Goal: Transaction & Acquisition: Purchase product/service

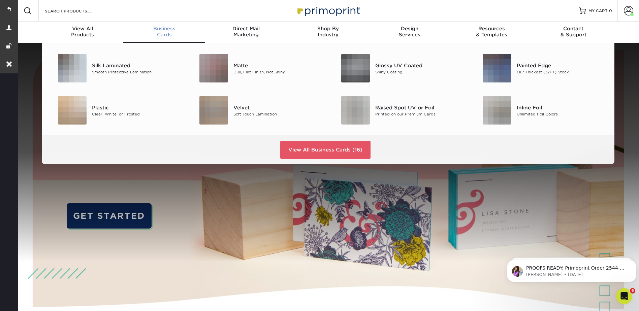
click at [160, 33] on div "Business Cards" at bounding box center [164, 32] width 82 height 12
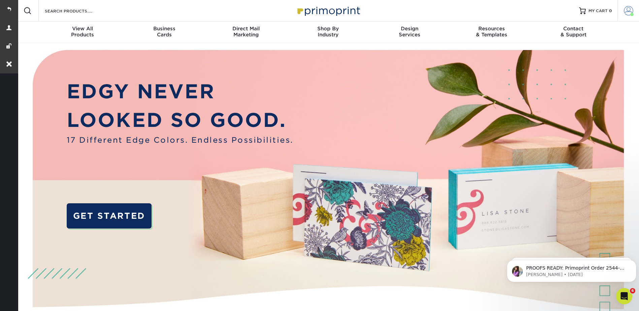
click at [634, 9] on link "Account" at bounding box center [628, 11] width 22 height 22
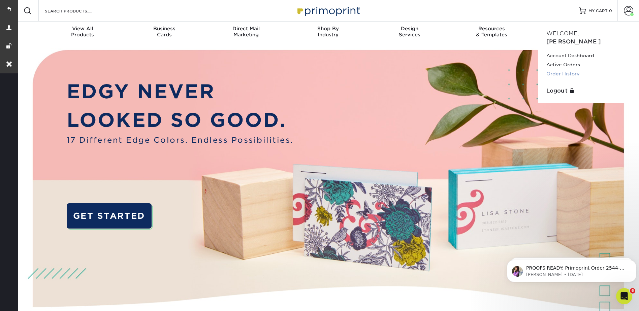
click at [568, 69] on link "Order History" at bounding box center [588, 73] width 85 height 9
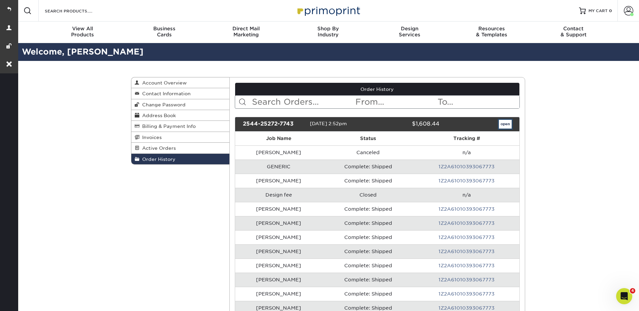
click at [506, 123] on link "open" at bounding box center [505, 124] width 13 height 9
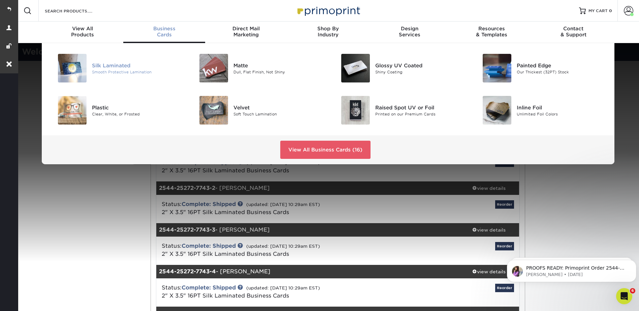
click at [99, 68] on div "Silk Laminated" at bounding box center [136, 65] width 89 height 7
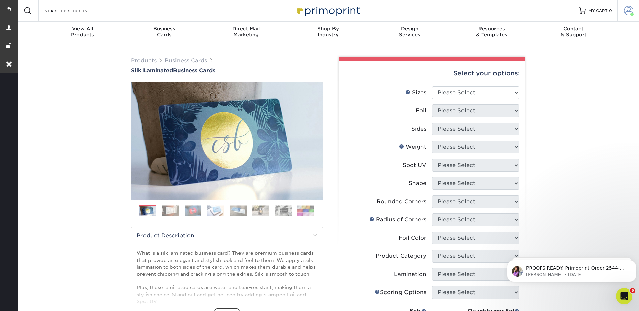
click at [628, 6] on span at bounding box center [628, 10] width 9 height 9
click at [561, 69] on link "Order History" at bounding box center [588, 73] width 85 height 9
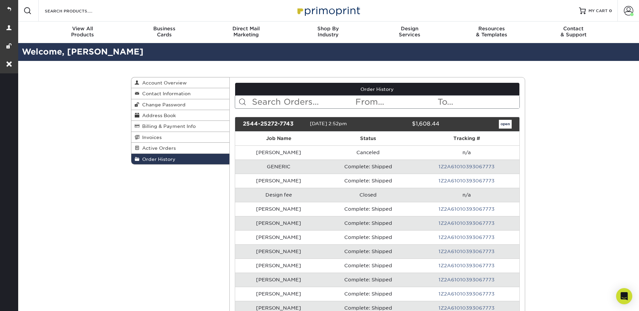
click at [498, 122] on div "open" at bounding box center [480, 124] width 72 height 9
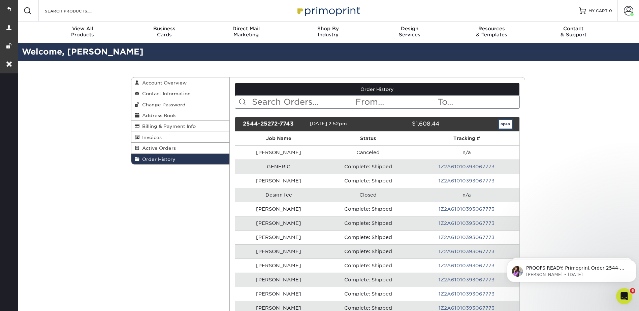
click at [507, 125] on link "open" at bounding box center [505, 124] width 13 height 9
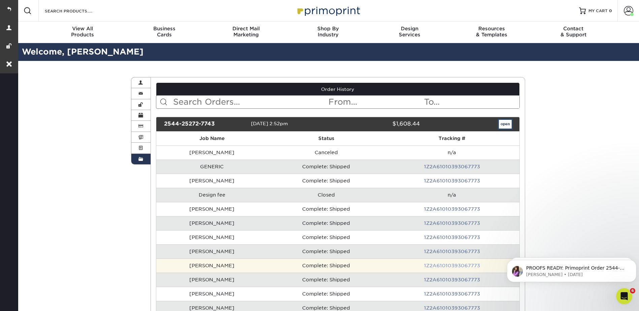
scroll to position [168, 0]
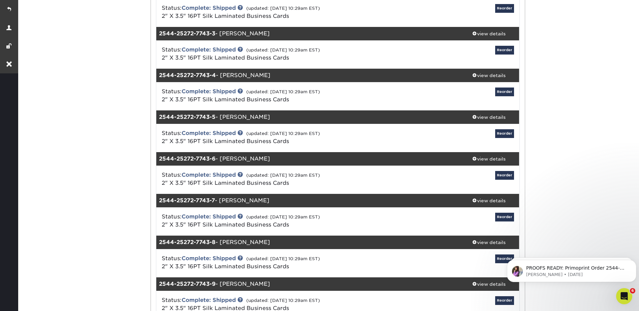
click at [486, 26] on div "Status: Complete: Shipped (updated: 08/28/2025 10:29am EST) 2" X 3.5" 16PT Silk…" at bounding box center [337, 13] width 373 height 28
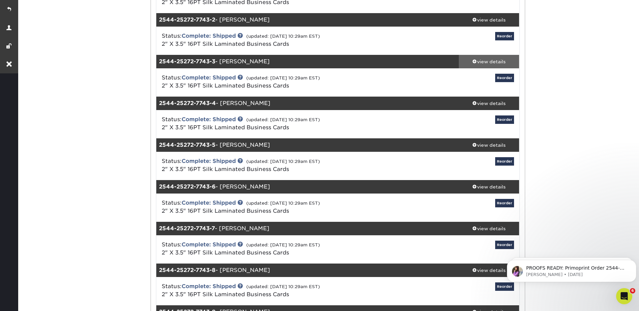
click at [480, 58] on div "view details" at bounding box center [489, 61] width 61 height 7
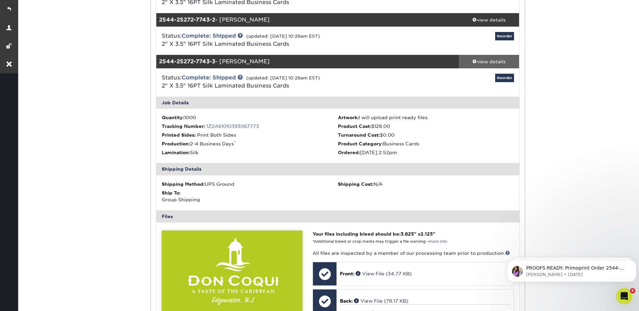
click at [483, 61] on div "view details" at bounding box center [489, 61] width 61 height 7
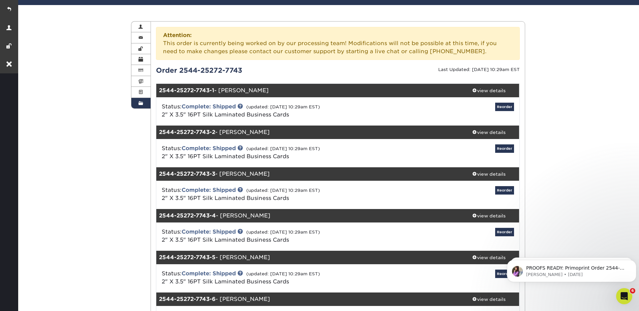
scroll to position [0, 0]
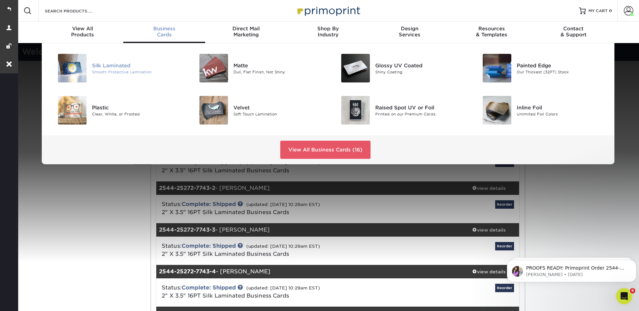
click at [112, 69] on div "Smooth Protective Lamination" at bounding box center [136, 72] width 89 height 6
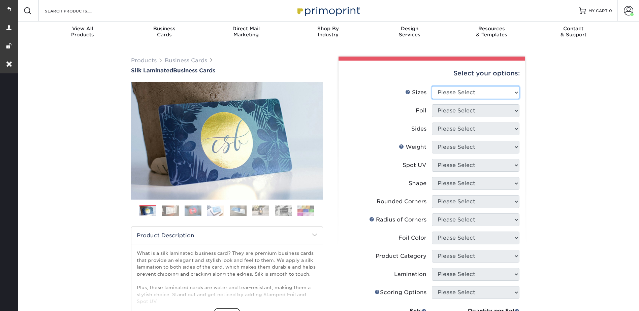
click at [456, 90] on select "Please Select 1.5" x 3.5" - Mini 1.75" x 3.5" - Mini 2" x 2" - Square 2" x 3" -…" at bounding box center [476, 92] width 88 height 13
select select "2.00x3.50"
click at [432, 86] on select "Please Select 1.5" x 3.5" - Mini 1.75" x 3.5" - Mini 2" x 2" - Square 2" x 3" -…" at bounding box center [476, 92] width 88 height 13
click at [448, 109] on select "Please Select Yes No" at bounding box center [476, 110] width 88 height 13
select select "0"
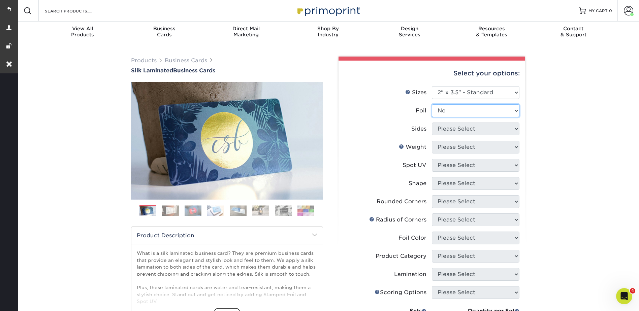
click at [432, 104] on select "Please Select Yes No" at bounding box center [476, 110] width 88 height 13
click at [446, 130] on select "Please Select Print Both Sides Print Front Only" at bounding box center [476, 129] width 88 height 13
select select "13abbda7-1d64-4f25-8bb2-c179b224825d"
click at [432, 123] on select "Please Select Print Both Sides Print Front Only" at bounding box center [476, 129] width 88 height 13
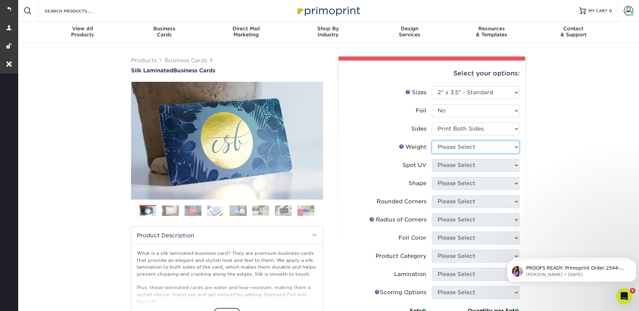
drag, startPoint x: 451, startPoint y: 146, endPoint x: 450, endPoint y: 151, distance: 4.2
click at [451, 146] on select "Please Select 16PT" at bounding box center [476, 147] width 88 height 13
select select "16PT"
click at [432, 141] on select "Please Select 16PT" at bounding box center [476, 147] width 88 height 13
click at [443, 164] on select "Please Select No Spot UV Front and Back (Both Sides) Front Only Back Only" at bounding box center [476, 165] width 88 height 13
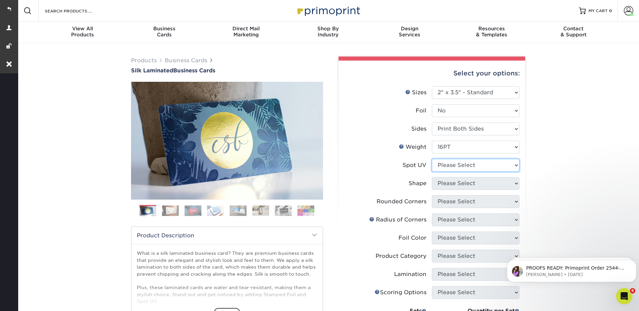
select select "3"
click at [432, 159] on select "Please Select No Spot UV Front and Back (Both Sides) Front Only Back Only" at bounding box center [476, 165] width 88 height 13
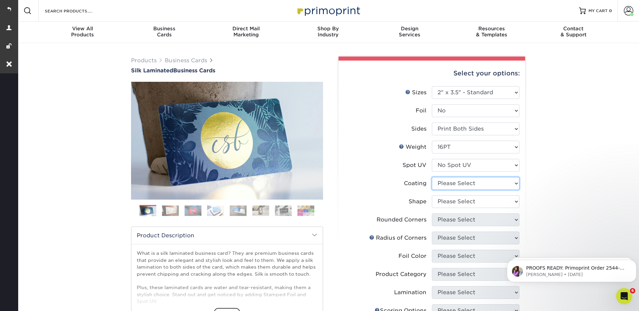
click at [449, 185] on select at bounding box center [476, 183] width 88 height 13
select select "3e7618de-abca-4bda-9f97-8b9129e913d8"
click at [432, 177] on select at bounding box center [476, 183] width 88 height 13
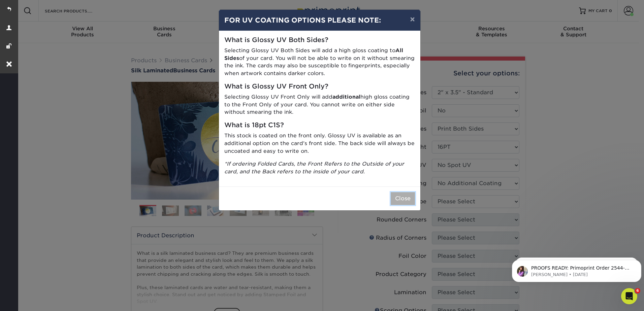
click at [405, 201] on button "Close" at bounding box center [403, 198] width 24 height 13
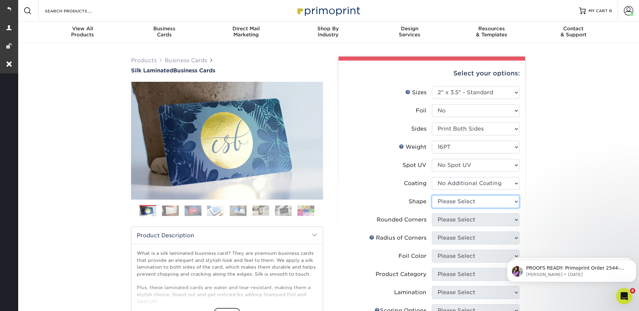
click at [453, 198] on select "Please Select Standard Oval" at bounding box center [476, 201] width 88 height 13
select select "standard"
click at [432, 195] on select "Please Select Standard Oval" at bounding box center [476, 201] width 88 height 13
click at [446, 217] on select "Please Select Yes - Round 2 Corners Yes - Round 4 Corners No" at bounding box center [476, 219] width 88 height 13
select select "0"
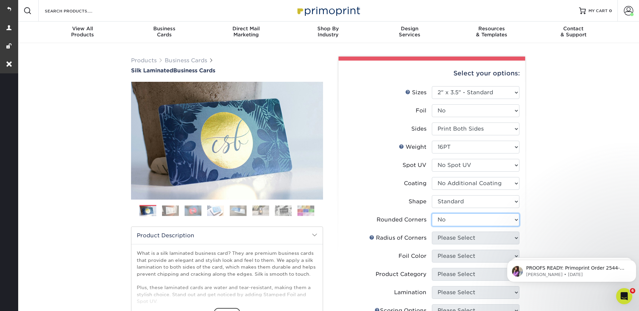
click at [432, 213] on select "Please Select Yes - Round 2 Corners Yes - Round 4 Corners No" at bounding box center [476, 219] width 88 height 13
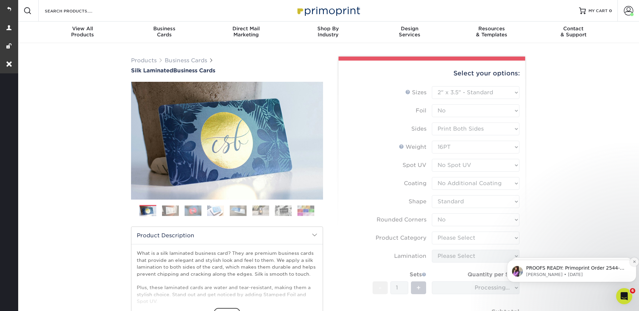
click at [634, 260] on icon "Dismiss notification" at bounding box center [634, 262] width 4 height 4
click at [634, 261] on icon "Dismiss notification" at bounding box center [634, 262] width 3 height 3
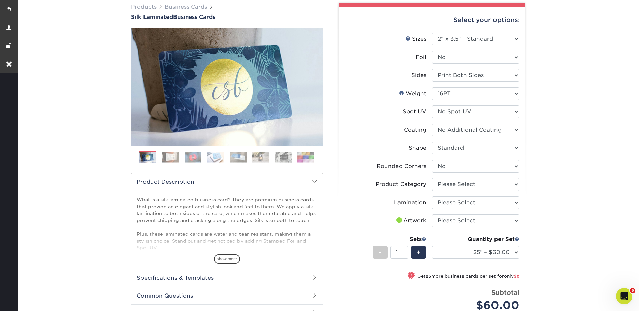
scroll to position [135, 0]
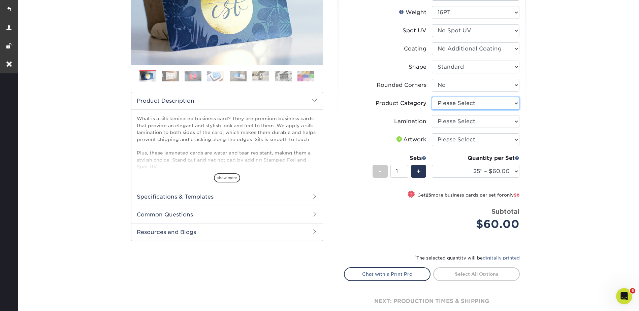
click at [447, 105] on select "Please Select Business Cards" at bounding box center [476, 103] width 88 height 13
select select "3b5148f1-0588-4f88-a218-97bcfdce65c1"
click at [432, 97] on select "Please Select Business Cards" at bounding box center [476, 103] width 88 height 13
drag, startPoint x: 446, startPoint y: 120, endPoint x: 446, endPoint y: 129, distance: 9.1
click at [446, 120] on select "Please Select Silk" at bounding box center [476, 121] width 88 height 13
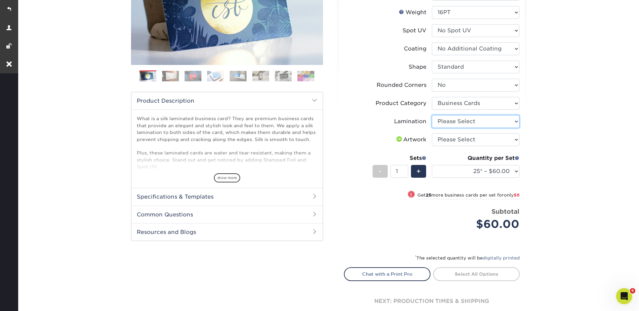
select select "ccacb42f-45f7-42d3-bbd3-7c8421cf37f0"
click at [432, 115] on select "Please Select Silk" at bounding box center [476, 121] width 88 height 13
click at [442, 139] on select "Please Select I will upload files I need a design - $100" at bounding box center [476, 139] width 88 height 13
click at [432, 133] on select "Please Select I will upload files I need a design - $100" at bounding box center [476, 139] width 88 height 13
drag, startPoint x: 449, startPoint y: 140, endPoint x: 448, endPoint y: 144, distance: 4.8
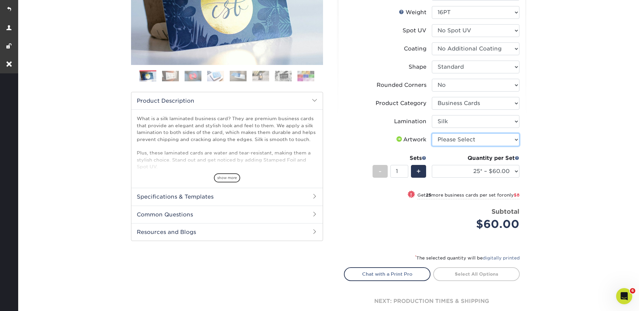
click at [449, 140] on select "Please Select I will upload files I need a design - $100" at bounding box center [476, 139] width 88 height 13
select select "upload"
click at [432, 133] on select "Please Select I will upload files I need a design - $100" at bounding box center [476, 139] width 88 height 13
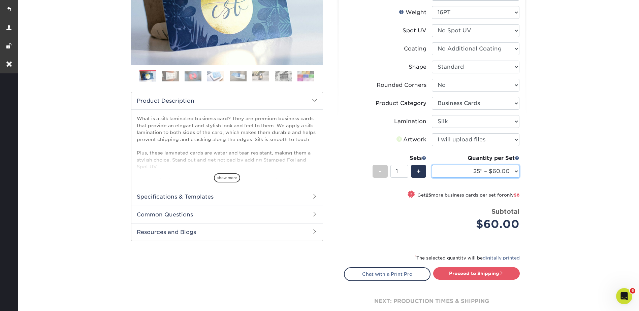
drag, startPoint x: 456, startPoint y: 171, endPoint x: 457, endPoint y: 175, distance: 3.5
click at [456, 171] on select "25* – $60.00 50* – $68.00 75* – $76.00 100* – $84.00 250* – $92.00 500 – $96.00…" at bounding box center [476, 171] width 88 height 13
select select "1000 – $128.00"
click at [432, 165] on select "25* – $60.00 50* – $68.00 75* – $76.00 100* – $84.00 250* – $92.00 500 – $96.00…" at bounding box center [476, 171] width 88 height 13
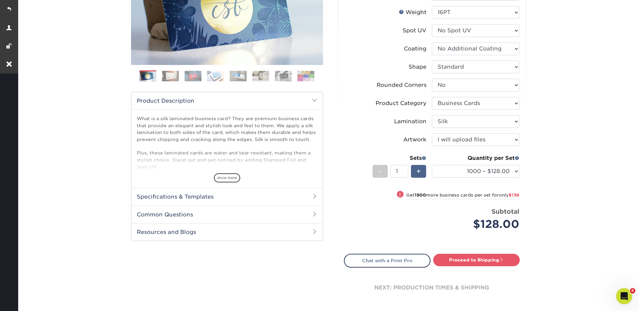
click at [415, 168] on div "+" at bounding box center [418, 171] width 15 height 13
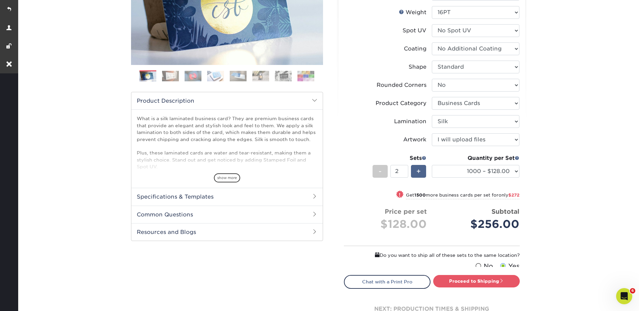
click at [416, 168] on div "+" at bounding box center [418, 171] width 15 height 13
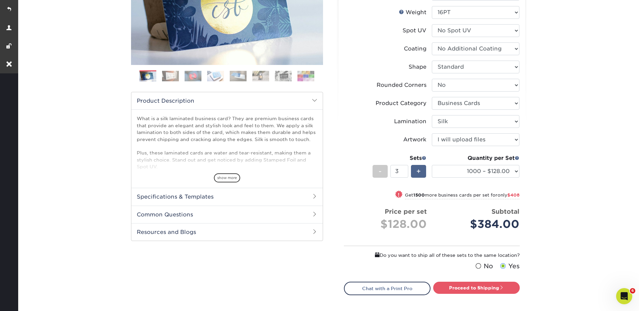
click at [417, 169] on span "+" at bounding box center [418, 171] width 4 height 10
type input "6"
click at [475, 285] on link "Proceed to Shipping" at bounding box center [476, 288] width 87 height 12
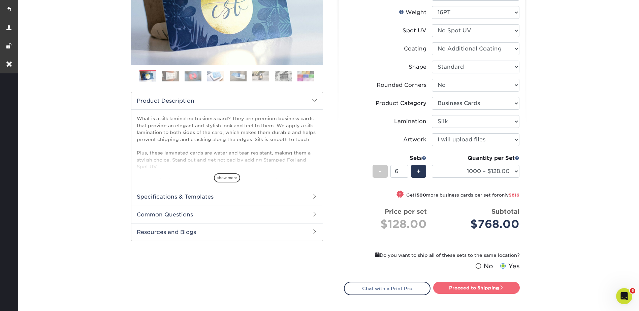
type input "Set 1"
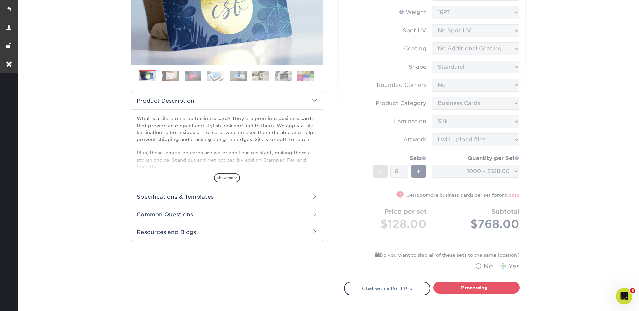
select select "cb0105d6-89c4-49d0-a7da-6075946ad4a6"
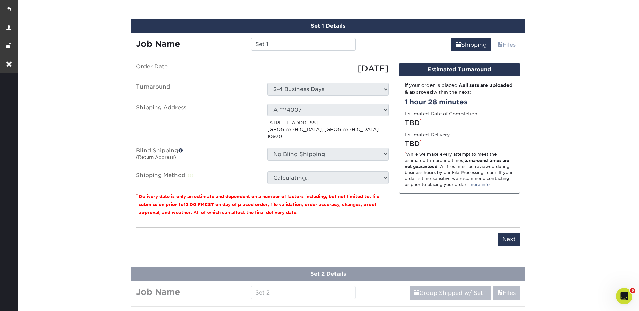
scroll to position [435, 0]
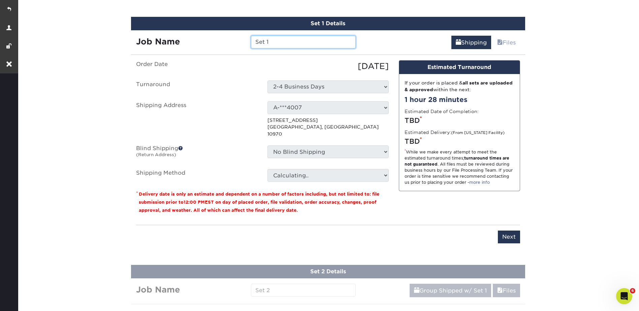
drag, startPoint x: 263, startPoint y: 43, endPoint x: 240, endPoint y: 42, distance: 22.6
click at [240, 42] on div "Job Name Set 1" at bounding box center [246, 42] width 230 height 13
paste input "Nelsida Frias"
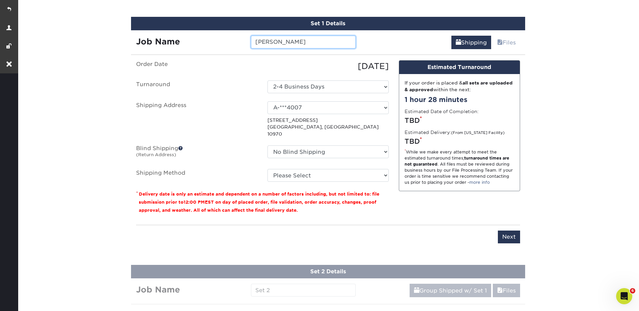
type input "Nelsida Frias"
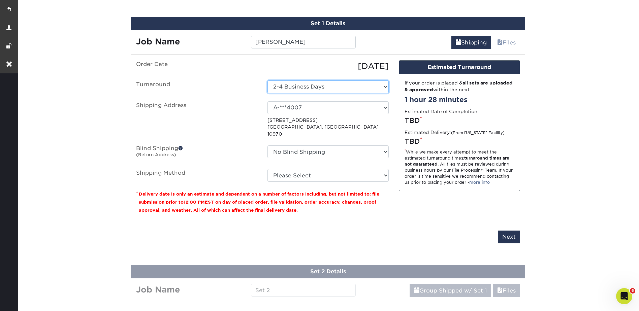
click at [302, 83] on select "Select One 2-4 Business Days" at bounding box center [327, 86] width 121 height 13
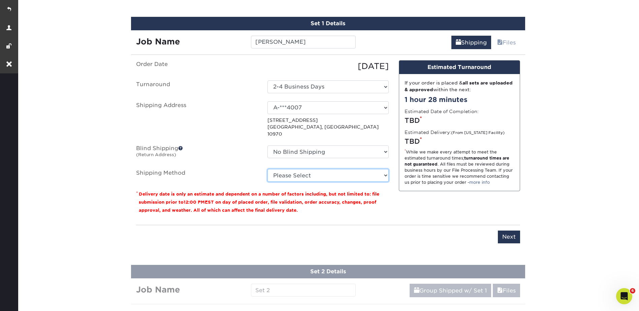
click at [305, 169] on select "Please Select Ground Shipping (+$21.74) 3 Day Shipping Service (+$25.09) 2 Day …" at bounding box center [327, 175] width 121 height 13
select select "03"
click at [267, 169] on select "Please Select Ground Shipping (+$21.74) 3 Day Shipping Service (+$25.09) 2 Day …" at bounding box center [327, 175] width 121 height 13
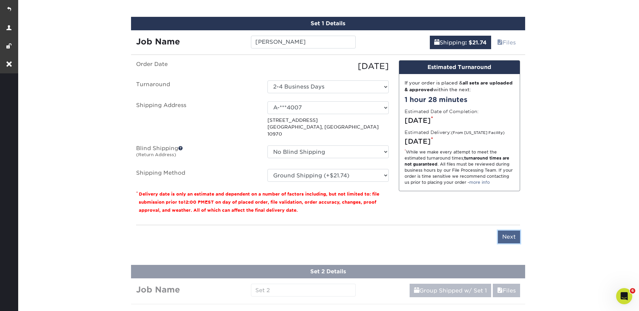
click at [512, 231] on input "Next" at bounding box center [509, 237] width 22 height 13
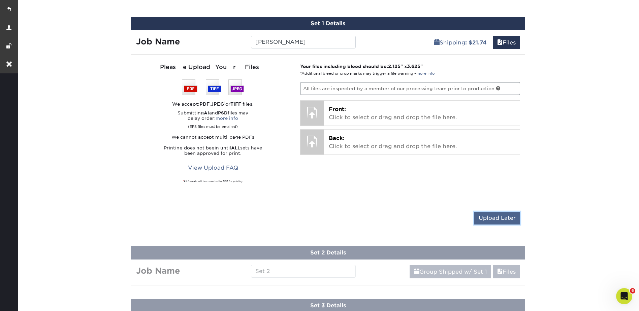
click at [503, 222] on input "Upload Later" at bounding box center [497, 218] width 46 height 13
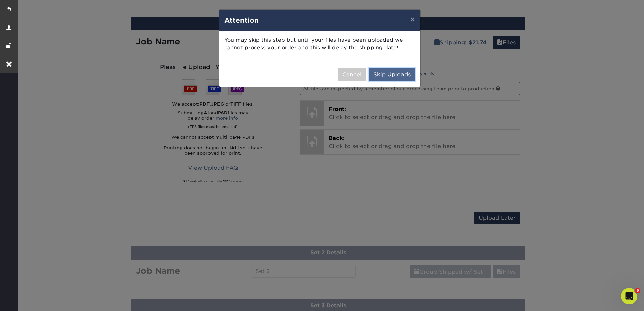
click at [404, 80] on button "Skip Uploads" at bounding box center [392, 74] width 46 height 13
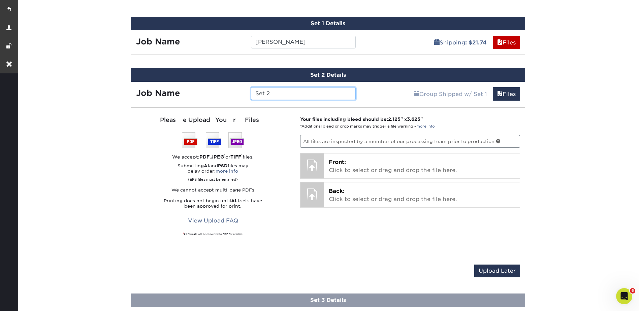
drag, startPoint x: 276, startPoint y: 95, endPoint x: 253, endPoint y: 94, distance: 22.9
click at [253, 96] on input "Set 2" at bounding box center [303, 93] width 105 height 13
type input "Generic Card"
click at [485, 269] on input "Upload Later" at bounding box center [497, 271] width 46 height 13
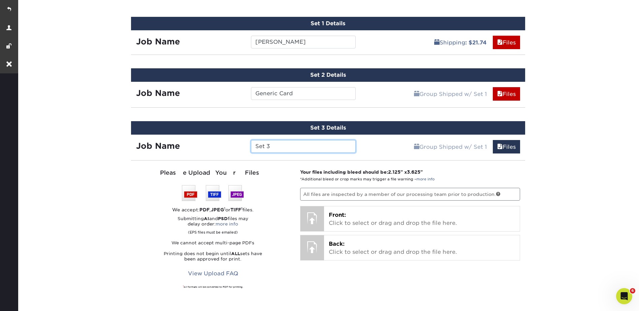
drag, startPoint x: 254, startPoint y: 146, endPoint x: 243, endPoint y: 146, distance: 11.1
click at [243, 146] on div "Job Name Set 3" at bounding box center [246, 146] width 230 height 13
paste input "Camila Mendes"
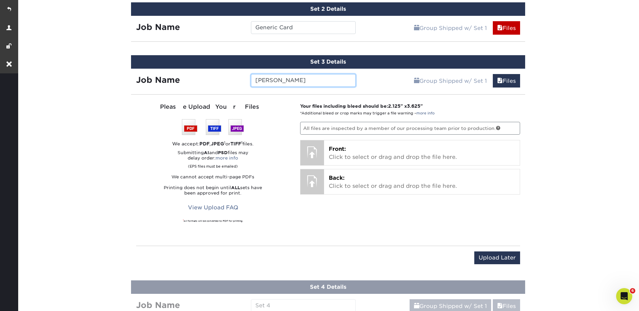
scroll to position [569, 0]
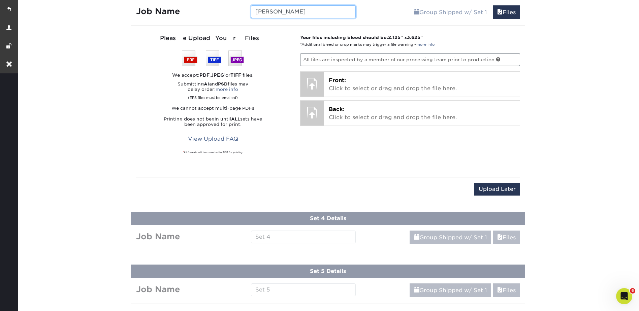
type input "Camila Mendes"
click at [495, 189] on input "Upload Later" at bounding box center [497, 189] width 46 height 13
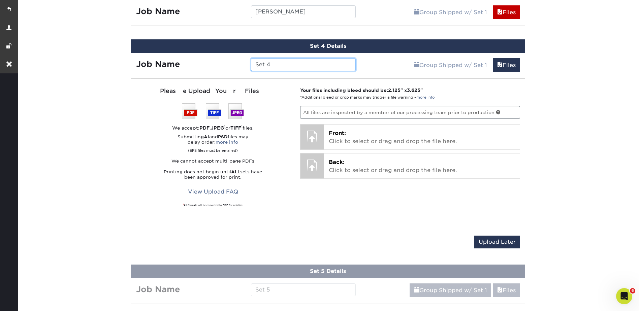
drag, startPoint x: 254, startPoint y: 66, endPoint x: 243, endPoint y: 65, distance: 10.5
click at [243, 65] on div "Job Name Set 4" at bounding box center [246, 64] width 230 height 13
paste input "Joseph DeJesus"
type input "Joseph DeJesus"
click at [498, 236] on input "Upload Later" at bounding box center [497, 242] width 46 height 13
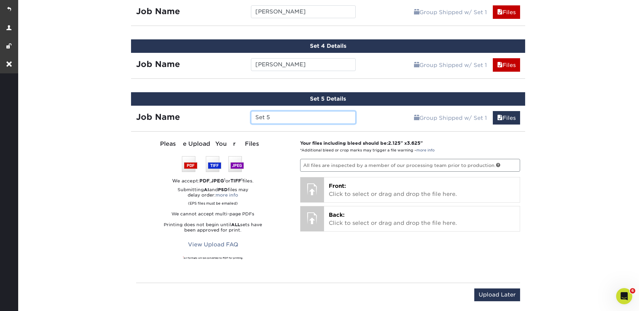
drag, startPoint x: 282, startPoint y: 120, endPoint x: 248, endPoint y: 118, distance: 33.7
click at [248, 118] on div "Set 5" at bounding box center [303, 117] width 115 height 13
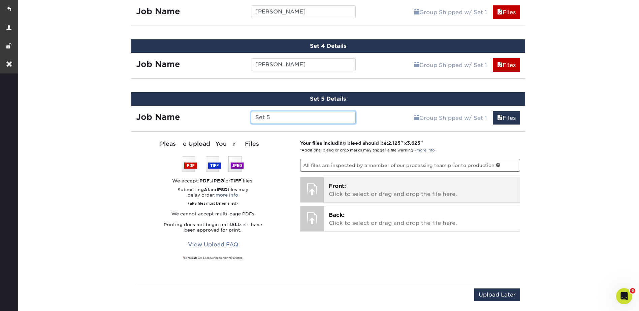
paste input "Chris Carabello"
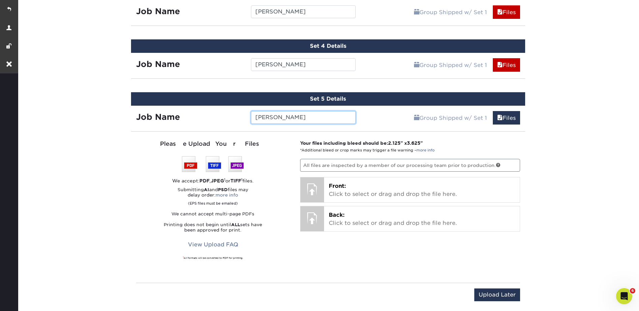
type input "Chris Carabello"
click at [509, 301] on input "Upload Later" at bounding box center [497, 295] width 46 height 13
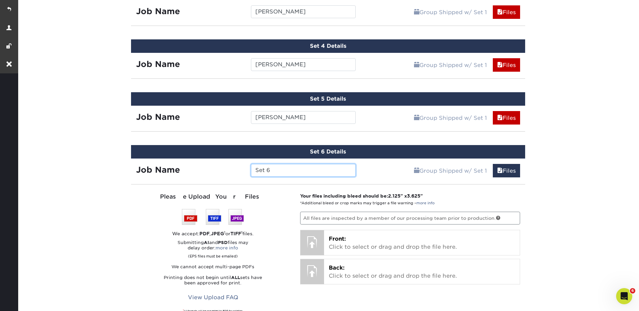
drag, startPoint x: 295, startPoint y: 172, endPoint x: 258, endPoint y: 174, distance: 37.1
click at [258, 174] on input "Set 6" at bounding box center [303, 170] width 105 height 13
type input "S"
paste input "Lisa Fernandez"
type input "Lisa Fernandez"
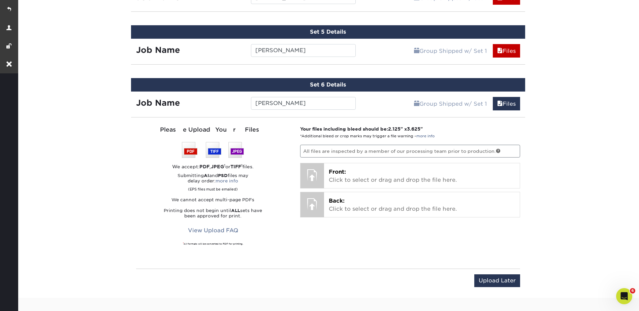
scroll to position [637, 0]
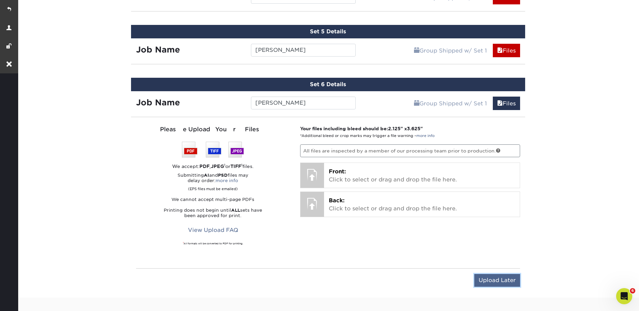
click at [492, 284] on input "Upload Later" at bounding box center [497, 280] width 46 height 13
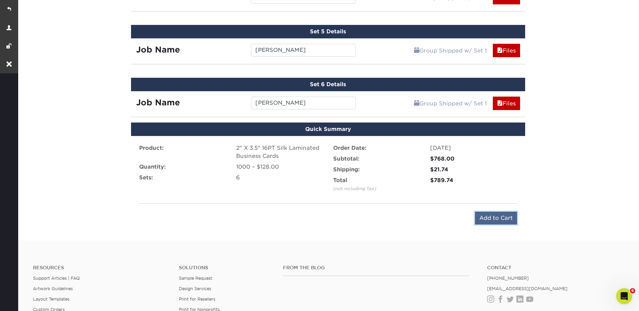
click at [492, 220] on input "Add to Cart" at bounding box center [496, 218] width 42 height 13
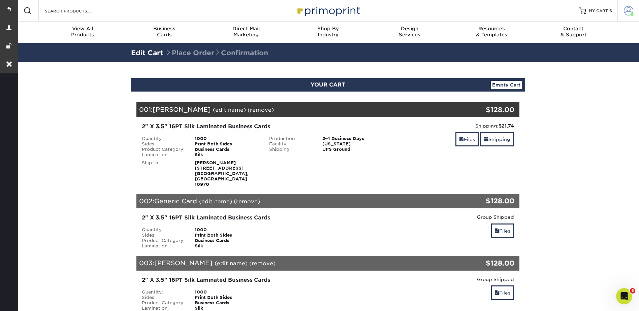
click at [628, 10] on span at bounding box center [628, 10] width 9 height 9
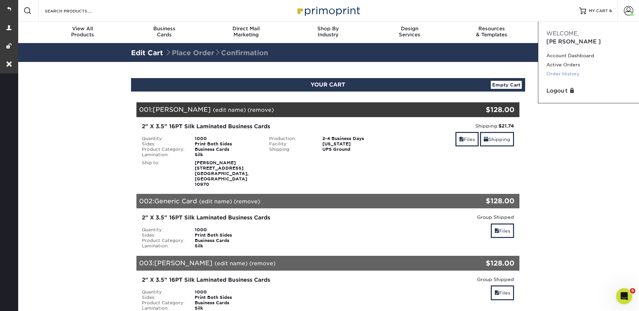
click at [554, 69] on link "Order History" at bounding box center [588, 73] width 85 height 9
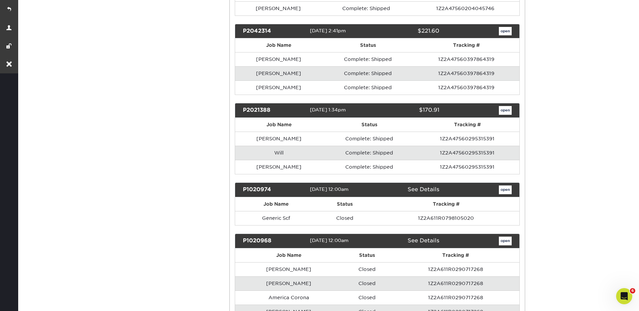
scroll to position [539, 0]
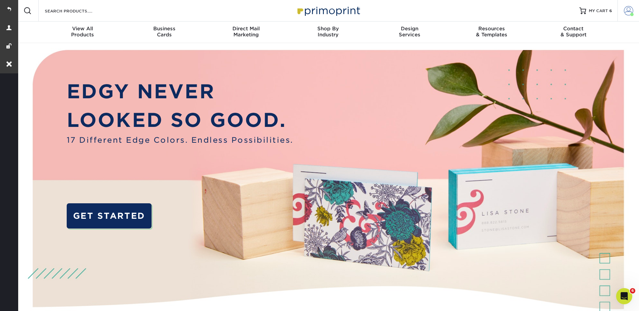
click at [626, 11] on span at bounding box center [628, 10] width 9 height 9
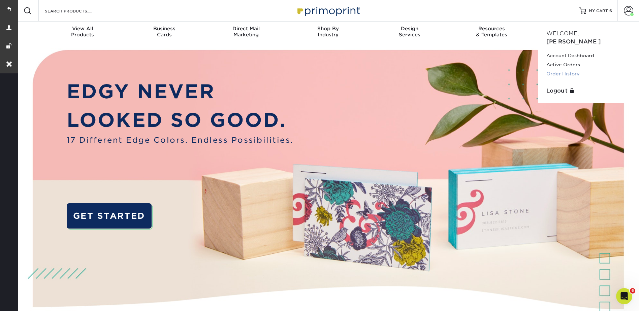
click at [561, 69] on link "Order History" at bounding box center [588, 73] width 85 height 9
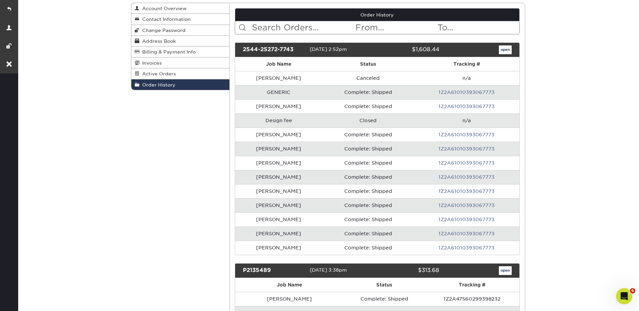
scroll to position [67, 0]
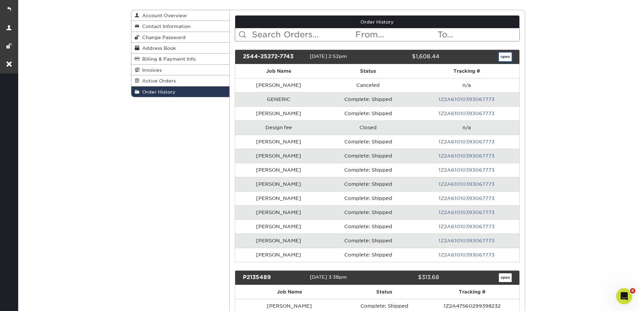
click at [503, 60] on link "open" at bounding box center [505, 57] width 13 height 9
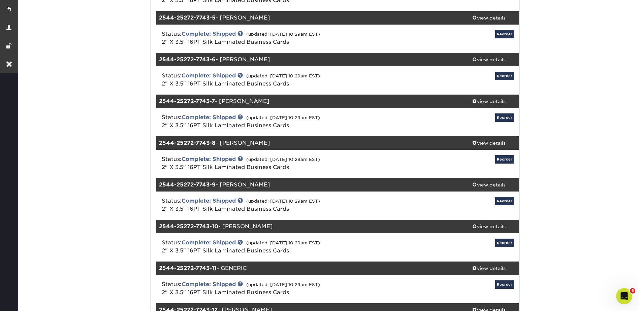
scroll to position [303, 0]
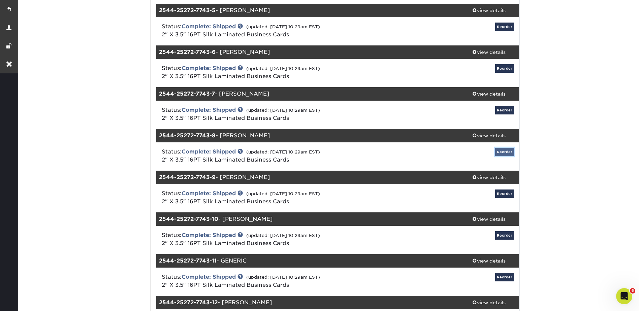
click at [503, 151] on link "Reorder" at bounding box center [504, 152] width 19 height 8
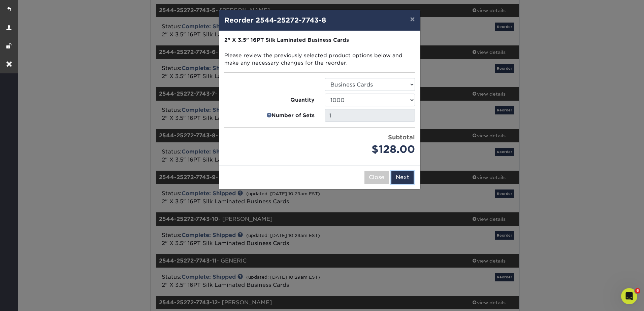
drag, startPoint x: 399, startPoint y: 174, endPoint x: 391, endPoint y: 144, distance: 31.8
click at [399, 175] on button "Next" at bounding box center [402, 177] width 22 height 13
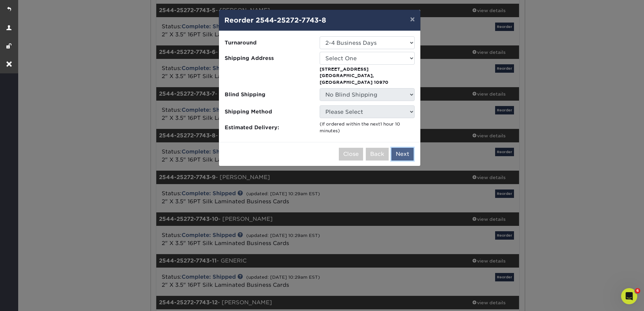
click at [405, 148] on button "Next" at bounding box center [402, 154] width 22 height 13
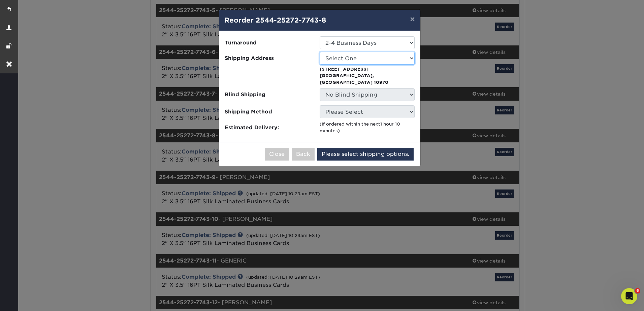
click at [361, 56] on select "Select One A-***4007 Don Coqui Salsa Con Fuego Restaurant" at bounding box center [367, 58] width 95 height 13
select select "7298"
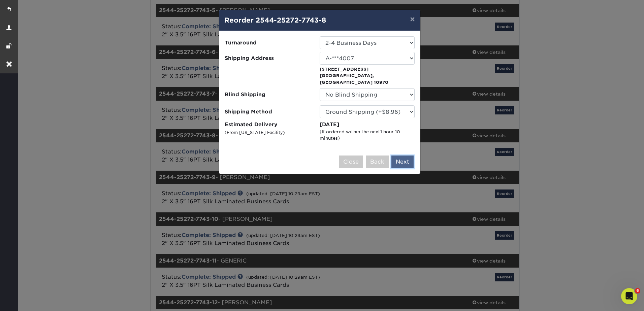
click at [404, 156] on button "Next" at bounding box center [402, 162] width 22 height 13
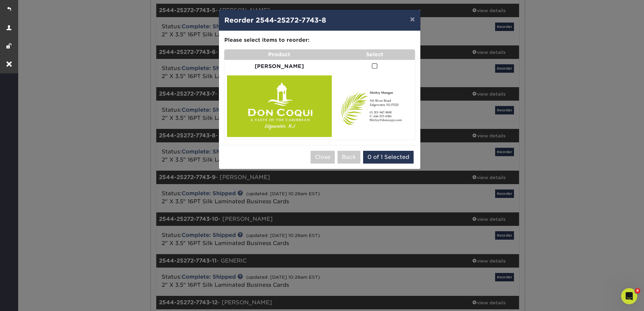
click at [372, 65] on span at bounding box center [375, 66] width 6 height 6
click at [0, 0] on input "checkbox" at bounding box center [0, 0] width 0 height 0
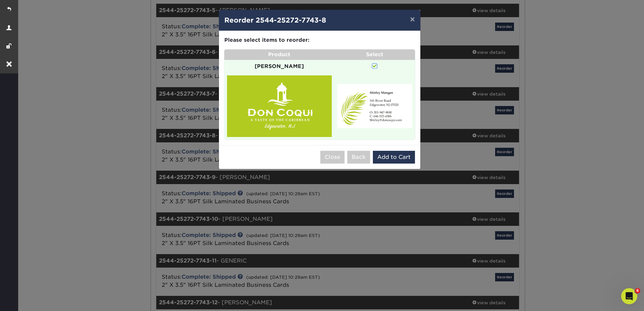
click at [393, 145] on div "Close Back 0 of 1 Selected Add to Cart" at bounding box center [319, 157] width 201 height 24
click at [395, 151] on button "Add to Cart" at bounding box center [394, 157] width 42 height 13
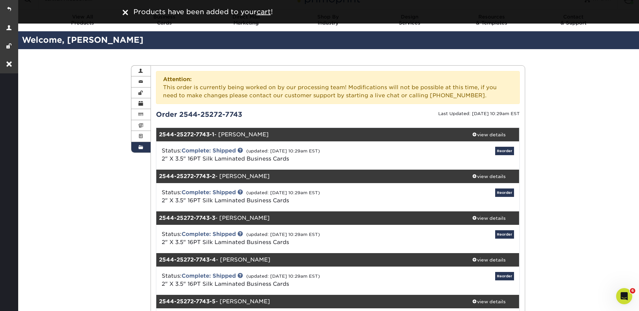
scroll to position [0, 0]
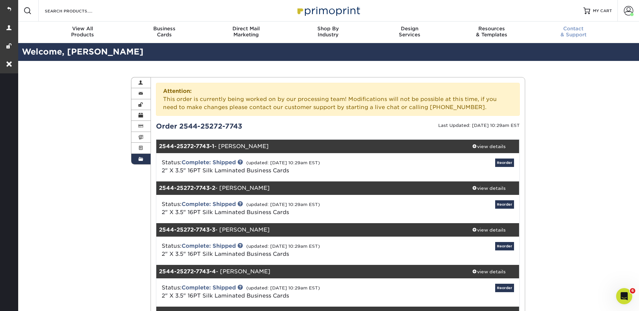
drag, startPoint x: 596, startPoint y: 12, endPoint x: 606, endPoint y: 24, distance: 16.0
click at [596, 12] on span "MY CART" at bounding box center [602, 11] width 19 height 6
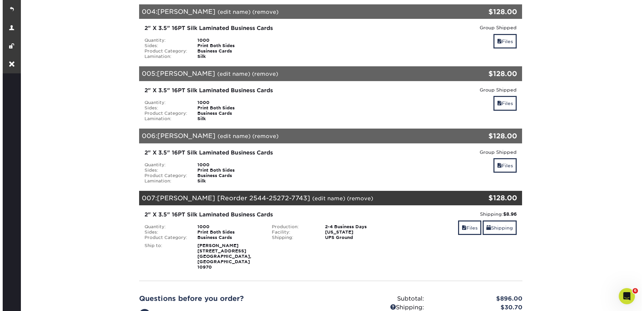
scroll to position [370, 0]
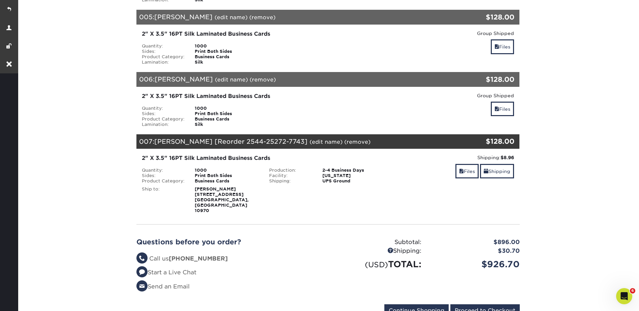
click at [324, 139] on link "(edit name)" at bounding box center [325, 142] width 33 height 6
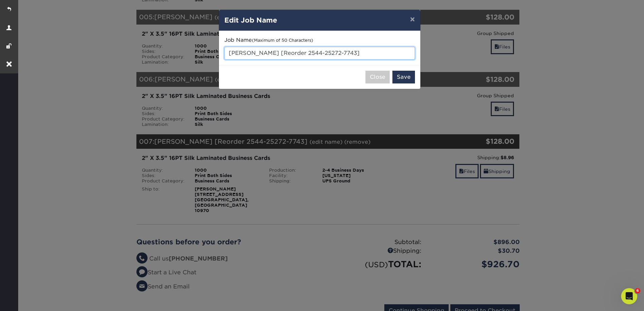
drag, startPoint x: 370, startPoint y: 49, endPoint x: 285, endPoint y: 59, distance: 86.2
click at [285, 59] on input "SHIRLEY MANGAN [Reorder 2544-25272-7743]" at bounding box center [319, 53] width 191 height 13
type input "[PERSON_NAME] - Remove Cell phone"
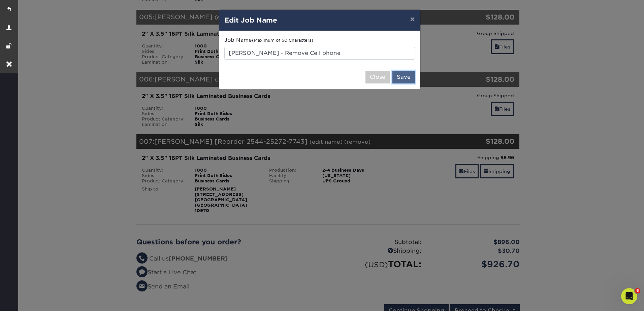
click at [407, 73] on button "Save" at bounding box center [403, 77] width 23 height 13
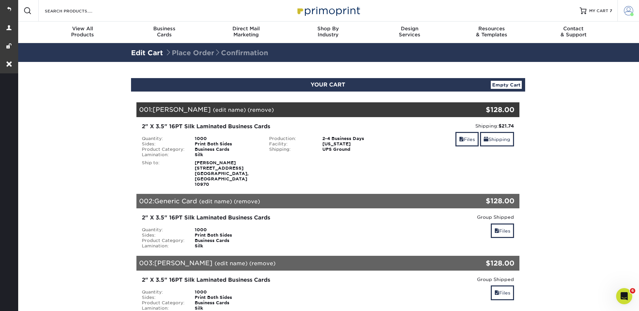
click at [627, 12] on span at bounding box center [628, 10] width 9 height 9
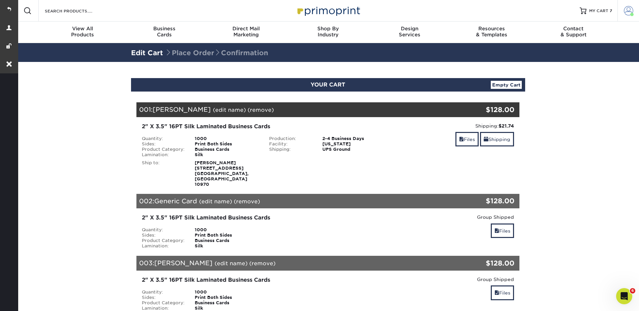
click at [625, 10] on span at bounding box center [628, 10] width 9 height 9
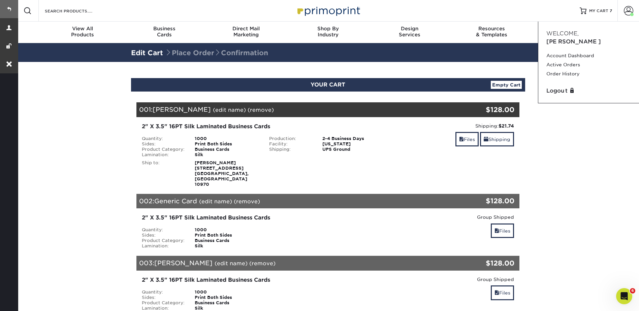
click at [8, 9] on link at bounding box center [9, 9] width 18 height 18
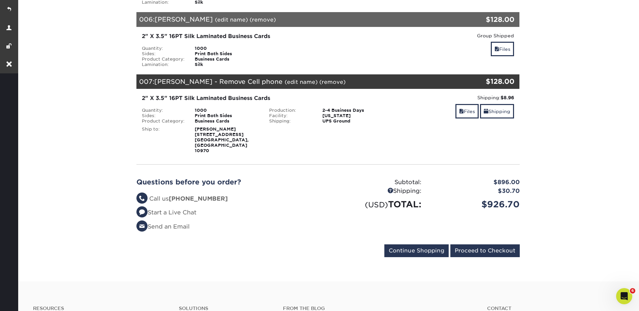
scroll to position [471, 0]
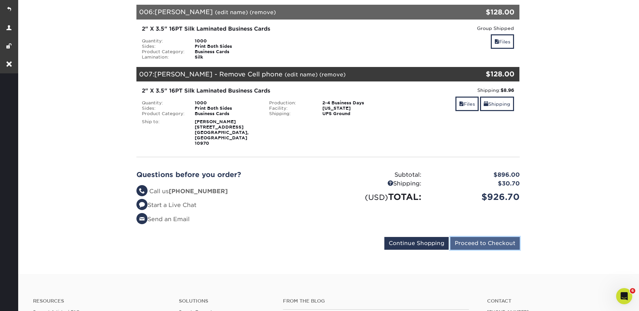
click at [488, 237] on input "Proceed to Checkout" at bounding box center [484, 243] width 69 height 13
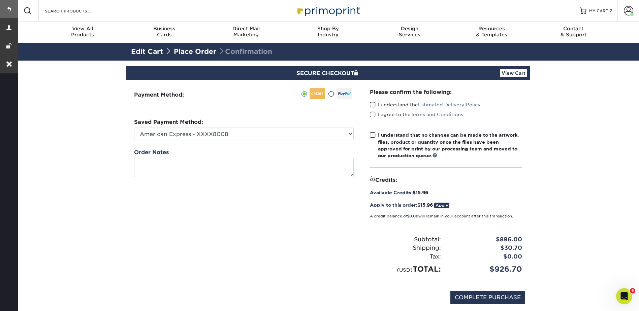
click at [6, 8] on link at bounding box center [9, 9] width 18 height 18
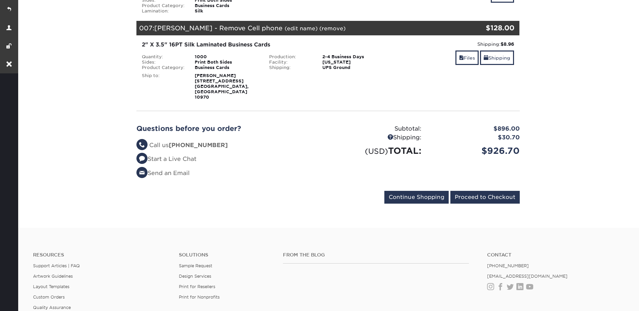
scroll to position [505, 0]
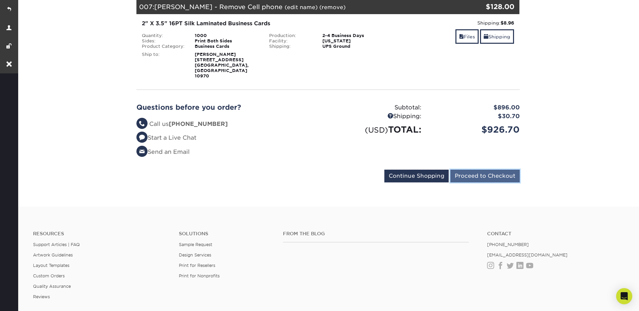
click at [491, 170] on input "Proceed to Checkout" at bounding box center [484, 176] width 69 height 13
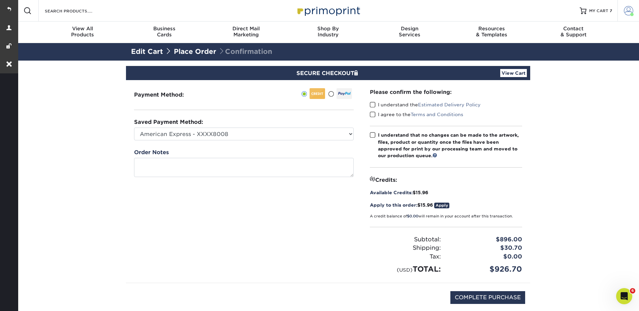
click at [626, 8] on span at bounding box center [628, 10] width 9 height 9
click at [8, 8] on link at bounding box center [9, 9] width 18 height 18
